Goal: Task Accomplishment & Management: Manage account settings

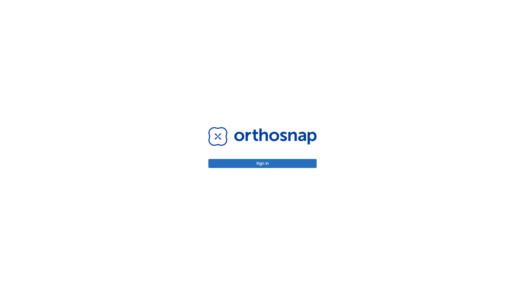
click at [262, 163] on button "Sign in" at bounding box center [262, 163] width 108 height 9
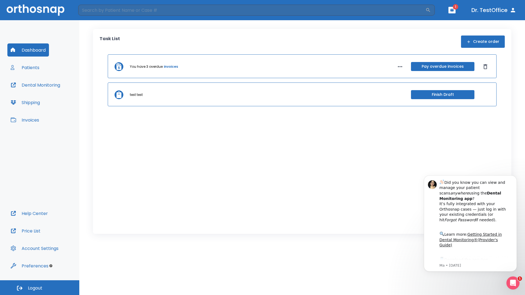
click at [40, 288] on span "Logout" at bounding box center [35, 288] width 14 height 6
